Goal: Task Accomplishment & Management: Manage account settings

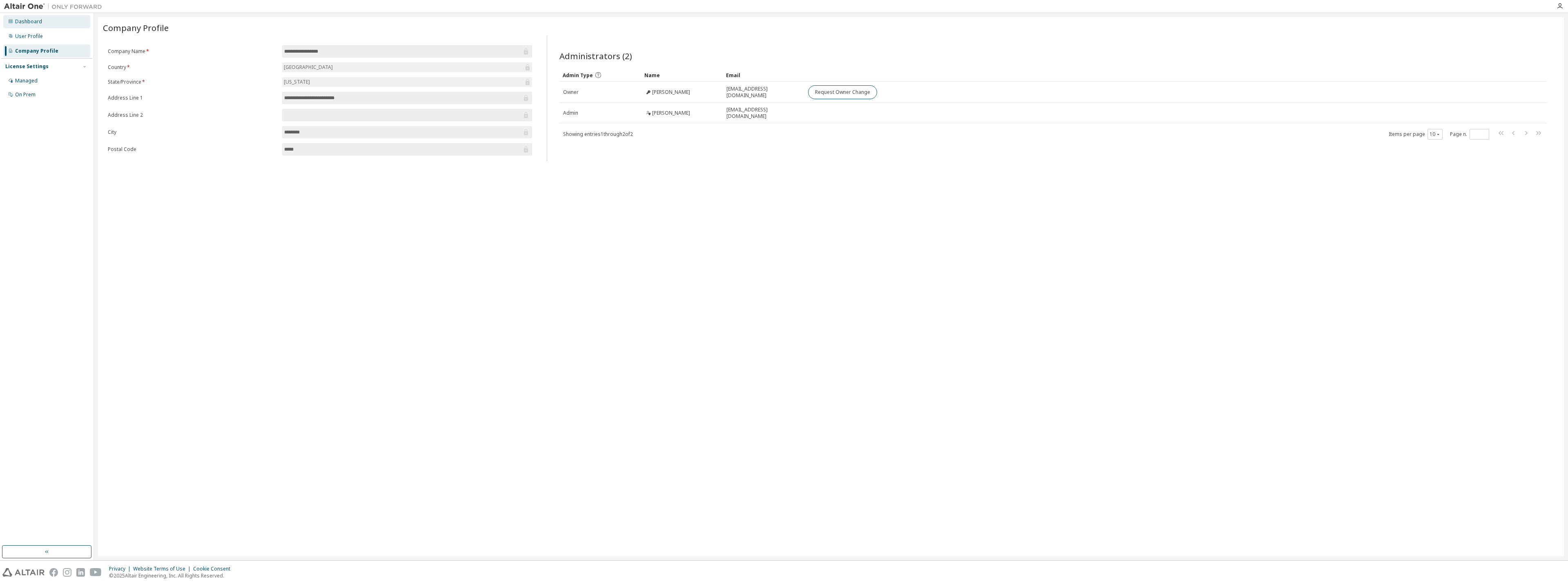
click at [33, 24] on div "Dashboard" at bounding box center [29, 21] width 27 height 7
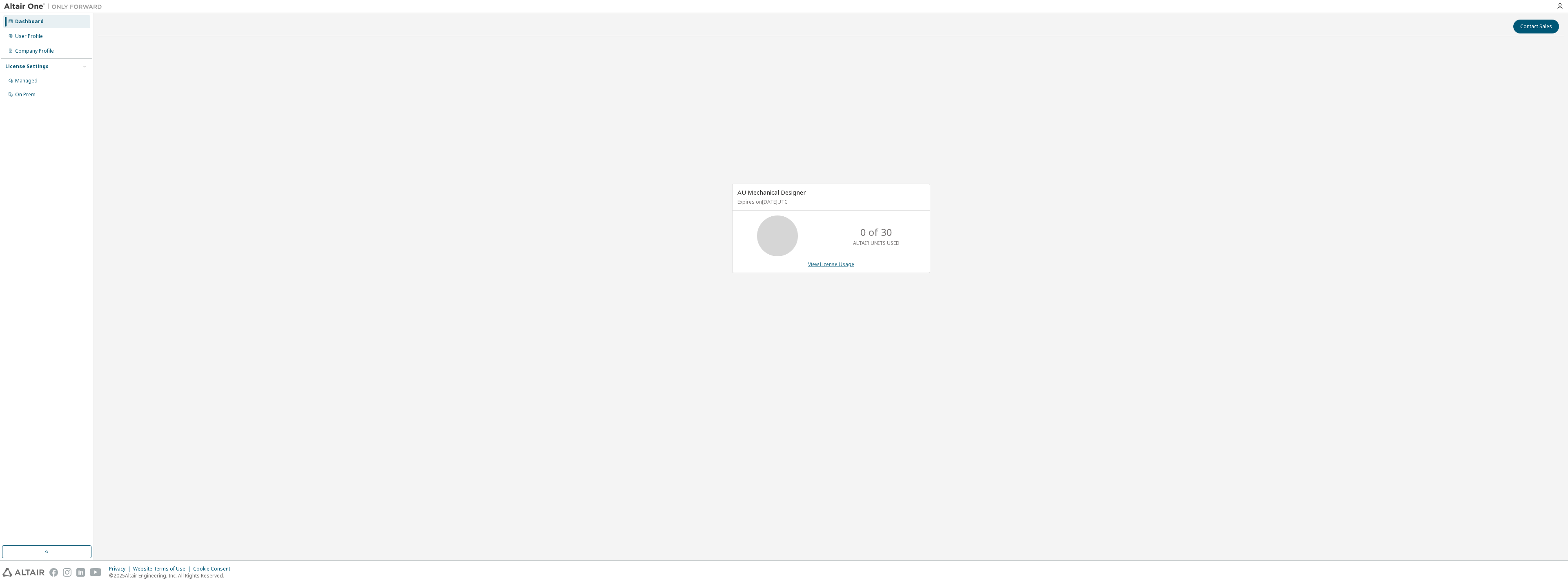
click at [848, 266] on link "View License Usage" at bounding box center [831, 264] width 46 height 7
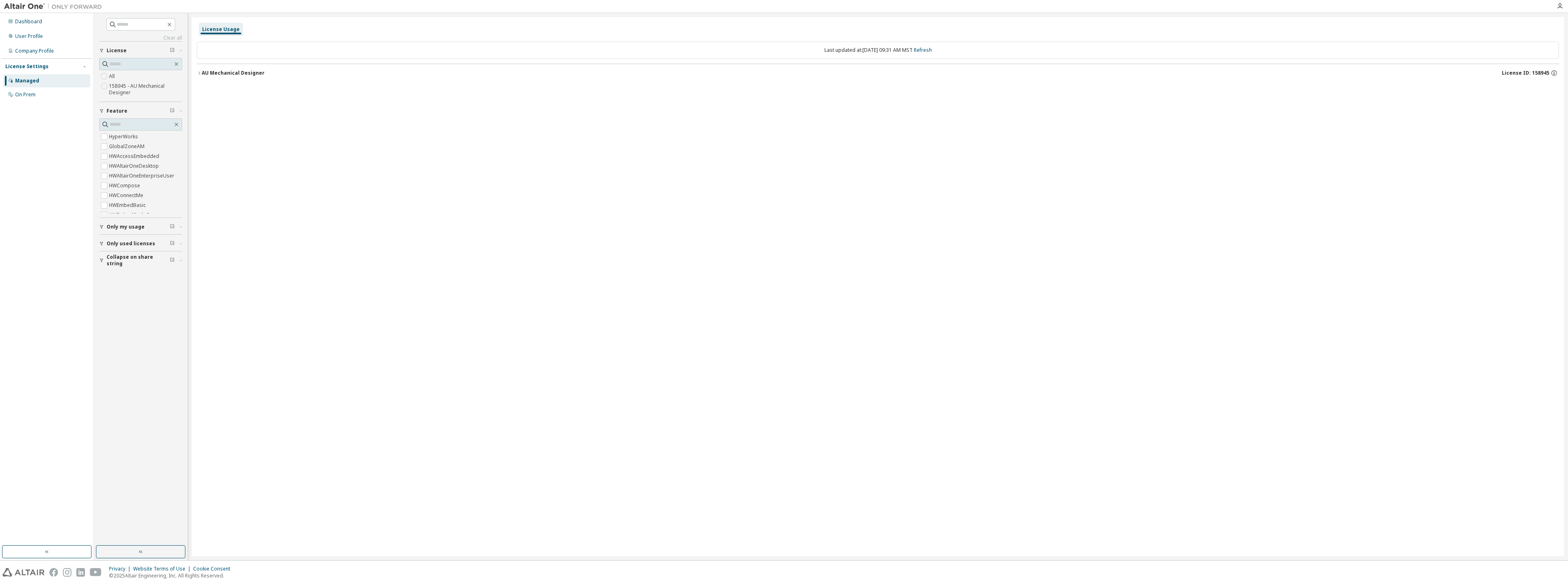
click at [181, 221] on button "Only my usage" at bounding box center [141, 227] width 83 height 18
click at [199, 73] on div "AU Mechanical Designer License ID: 158945" at bounding box center [878, 72] width 1362 height 17
click at [202, 72] on div "AU Mechanical Designer" at bounding box center [233, 73] width 63 height 7
click at [124, 88] on label "158945 - AU Mechanical Designer" at bounding box center [145, 89] width 73 height 16
click at [33, 96] on div "On Prem" at bounding box center [26, 94] width 21 height 7
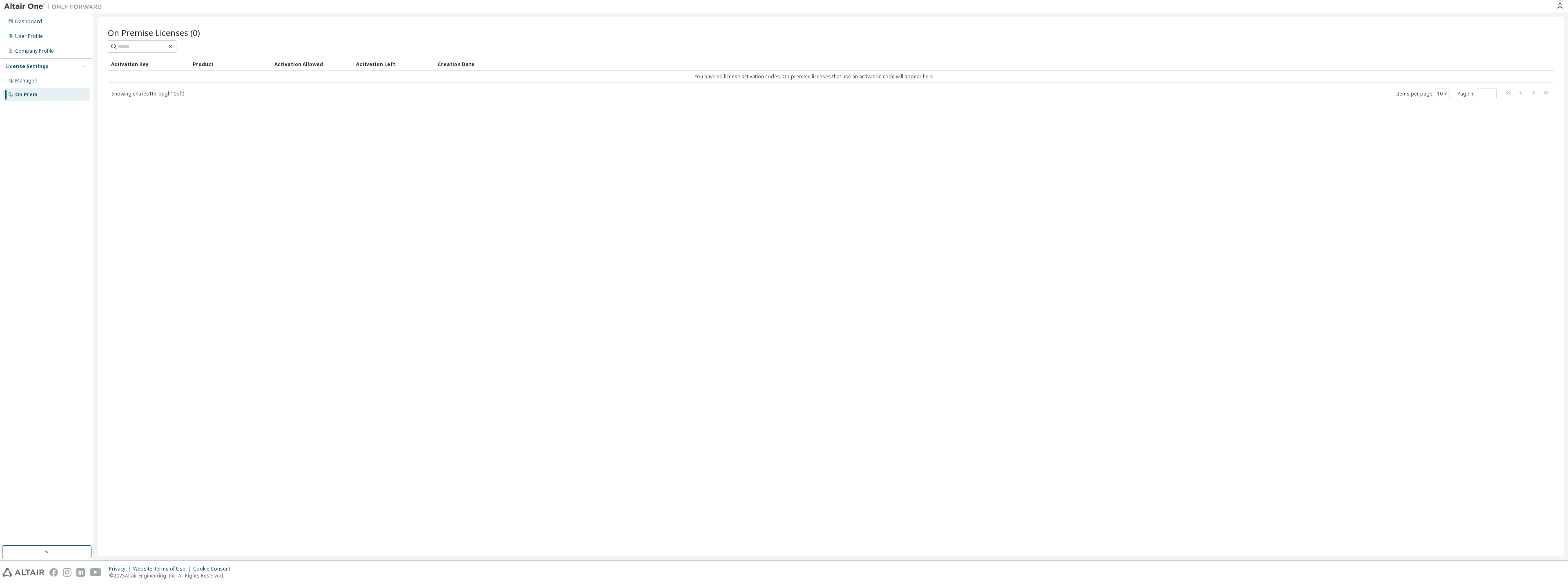
click at [166, 97] on span "Showing entries 1 through 10 of 0" at bounding box center [147, 93] width 72 height 7
click at [225, 123] on div "On Premise Licenses (0) Clear Load Save Save As Field Operator Value Select fil…" at bounding box center [831, 287] width 1466 height 539
click at [37, 21] on div "Dashboard" at bounding box center [29, 21] width 27 height 7
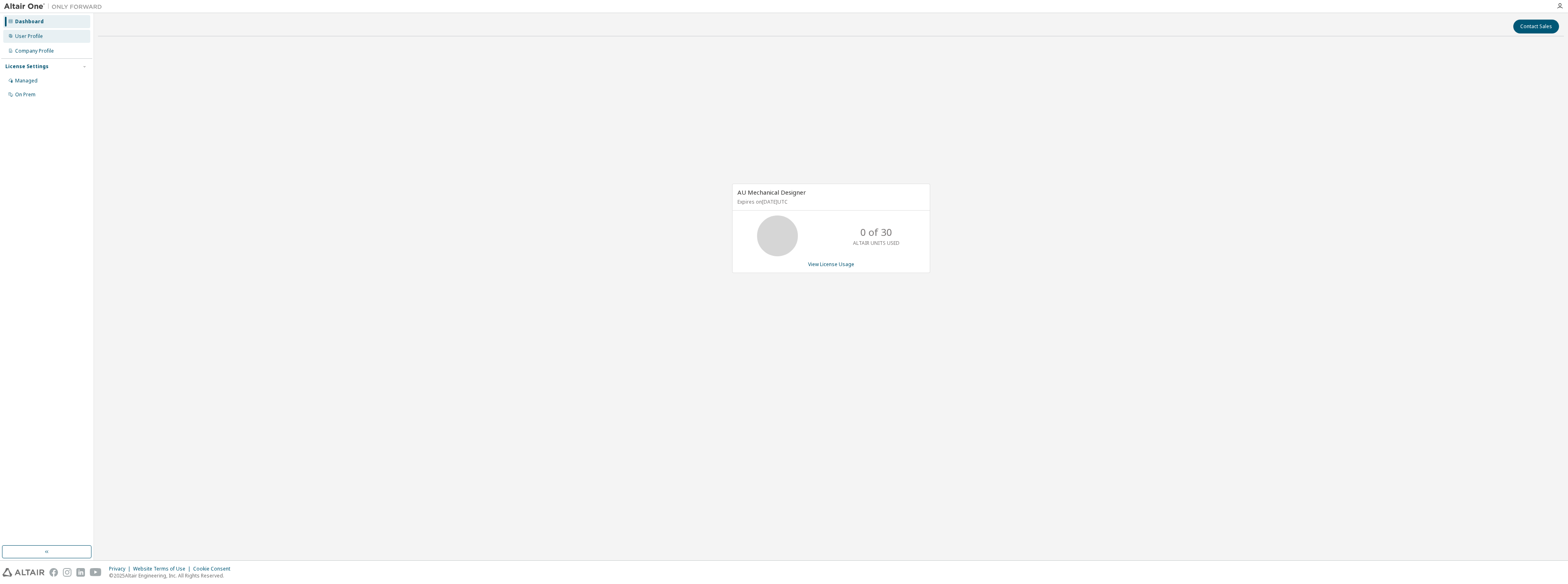
click at [24, 40] on div "User Profile" at bounding box center [46, 36] width 87 height 13
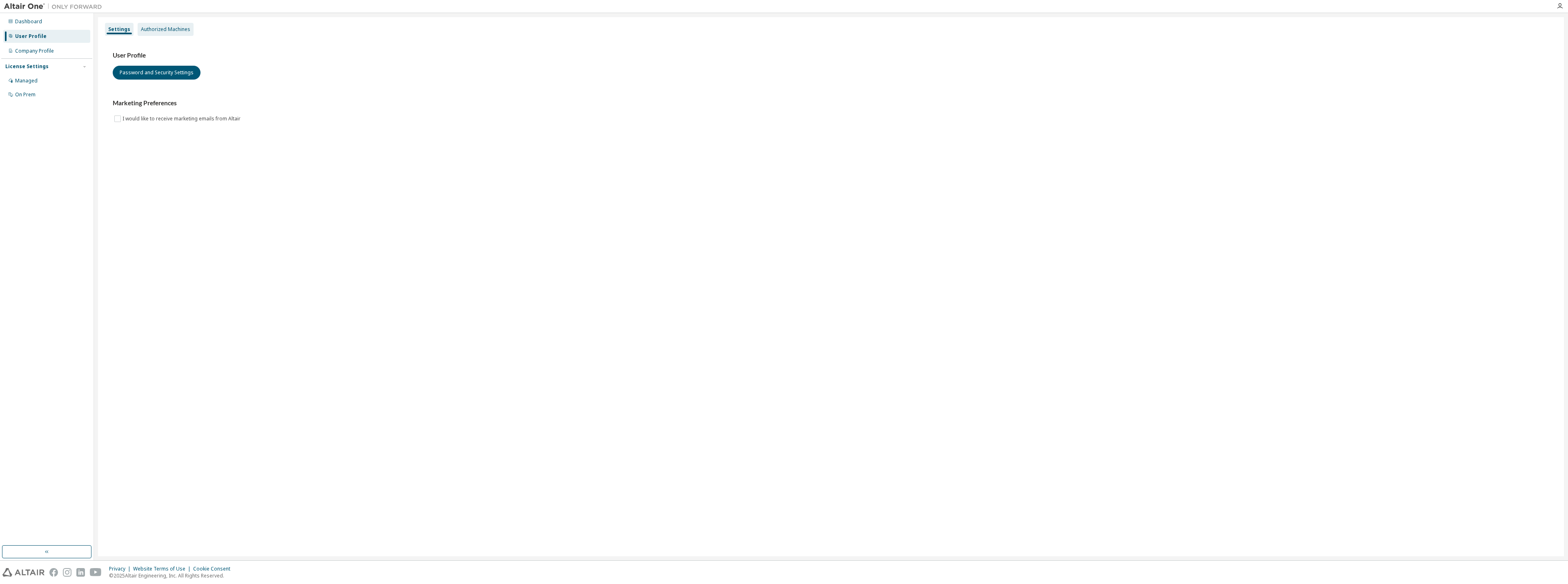
click at [168, 29] on div "Authorized Machines" at bounding box center [165, 29] width 49 height 7
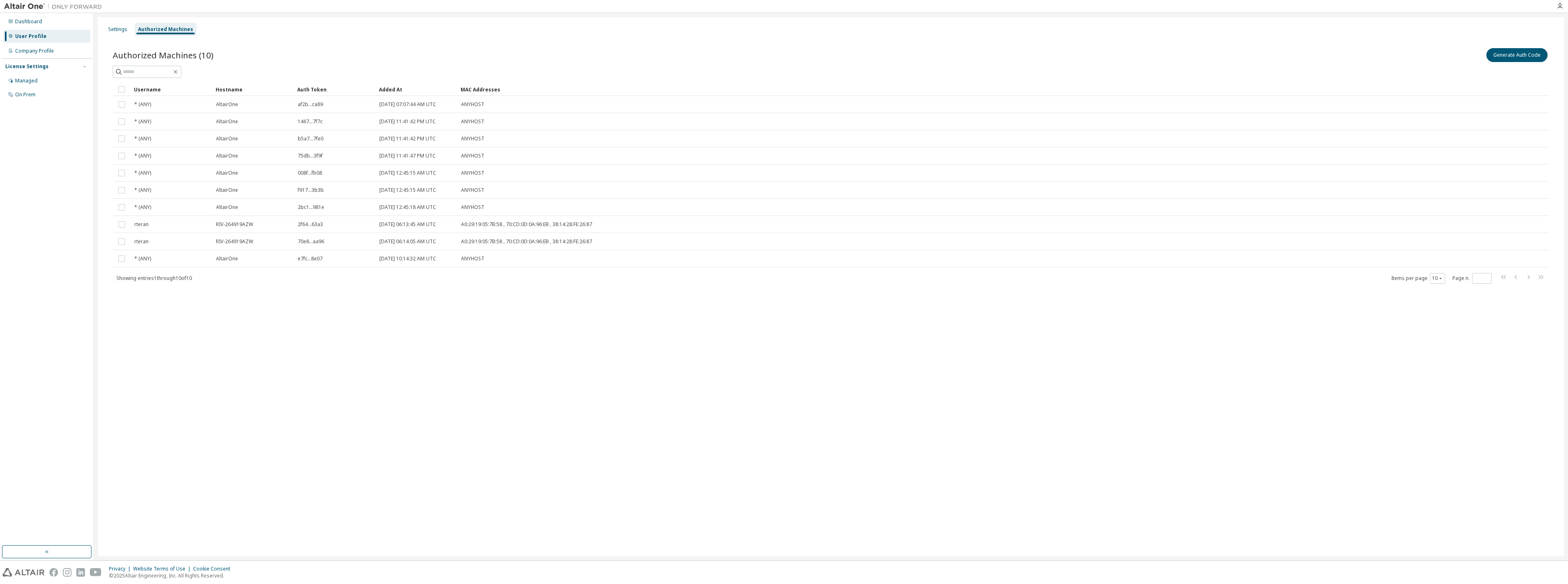
click at [33, 36] on div "User Profile" at bounding box center [31, 36] width 32 height 7
click at [30, 49] on div "Company Profile" at bounding box center [35, 50] width 39 height 7
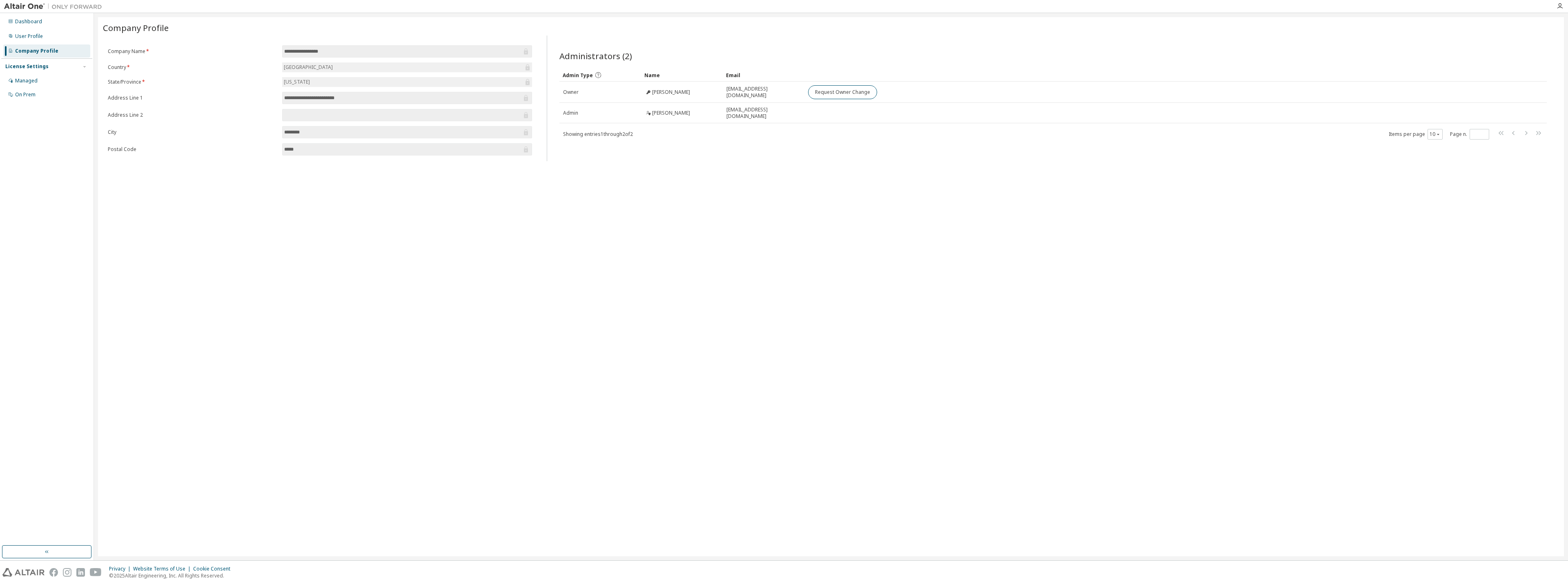
click at [663, 181] on div "**********" at bounding box center [831, 287] width 1466 height 539
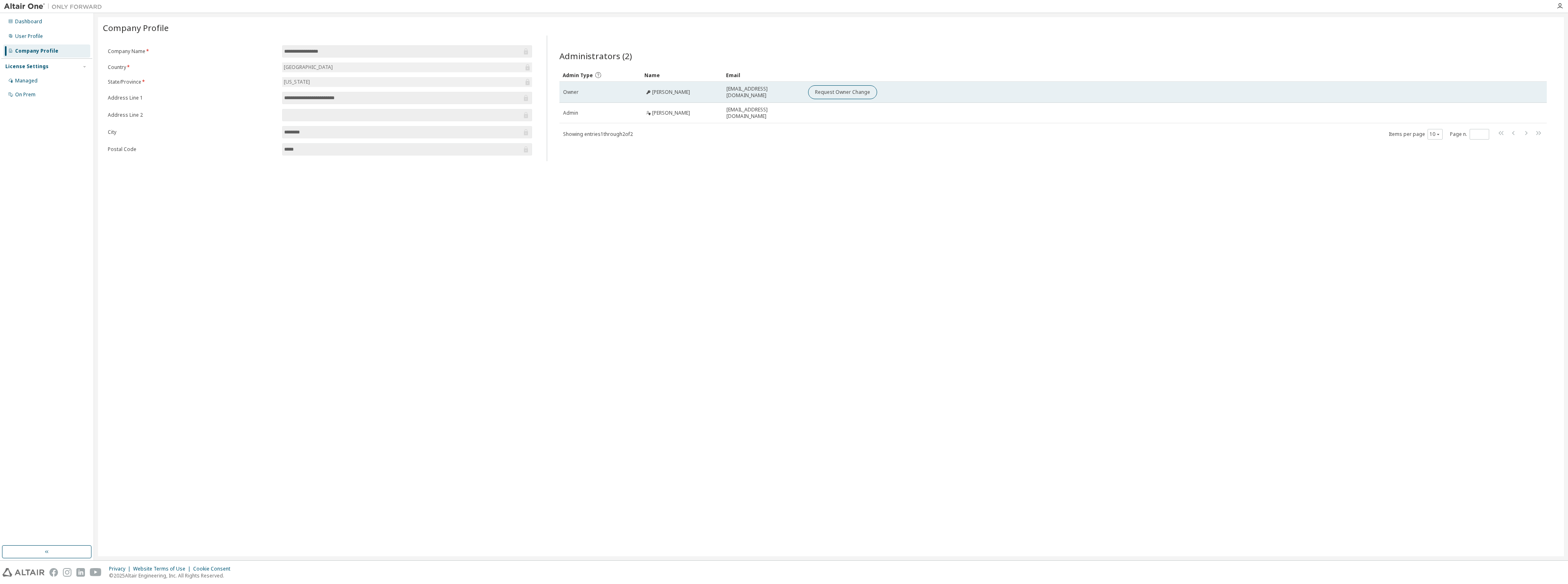
drag, startPoint x: 744, startPoint y: 201, endPoint x: 787, endPoint y: 91, distance: 118.1
click at [745, 189] on div "**********" at bounding box center [831, 287] width 1466 height 539
